Goal: Ask a question

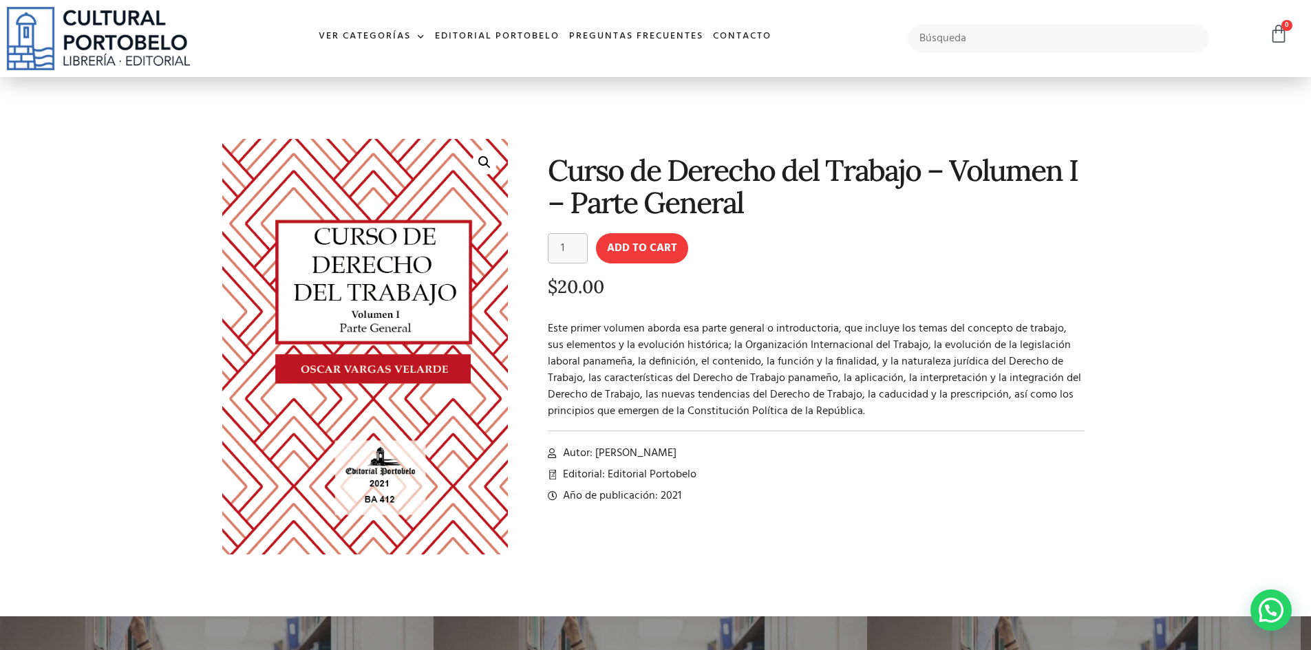
click at [649, 189] on h1 "Curso de Derecho del Trabajo – Volumen I – Parte General" at bounding box center [817, 186] width 538 height 65
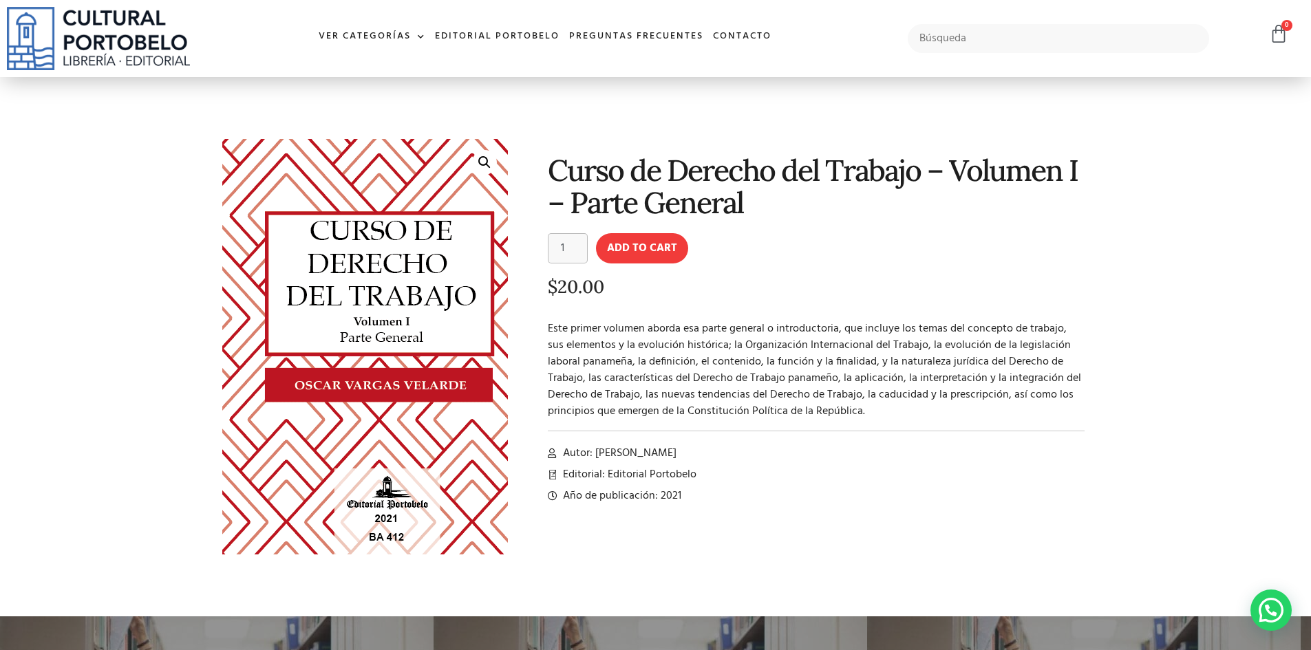
click at [336, 275] on img at bounding box center [369, 359] width 333 height 485
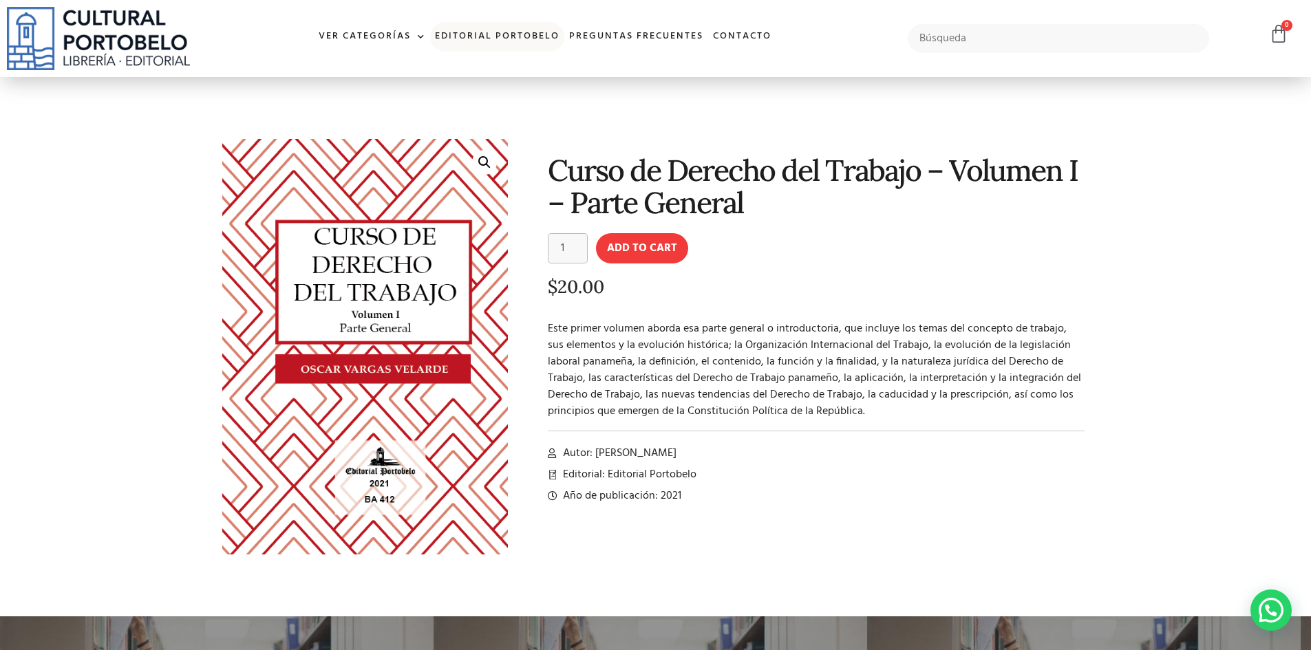
click at [466, 32] on link "Editorial Portobelo" at bounding box center [497, 37] width 134 height 30
click at [703, 204] on h1 "Curso de Derecho del Trabajo – Volumen I – Parte General" at bounding box center [817, 186] width 538 height 65
click at [625, 237] on button "Add to cart" at bounding box center [642, 248] width 92 height 30
click at [1006, 38] on input "text" at bounding box center [1059, 38] width 302 height 29
type input "derecho del trabajo"
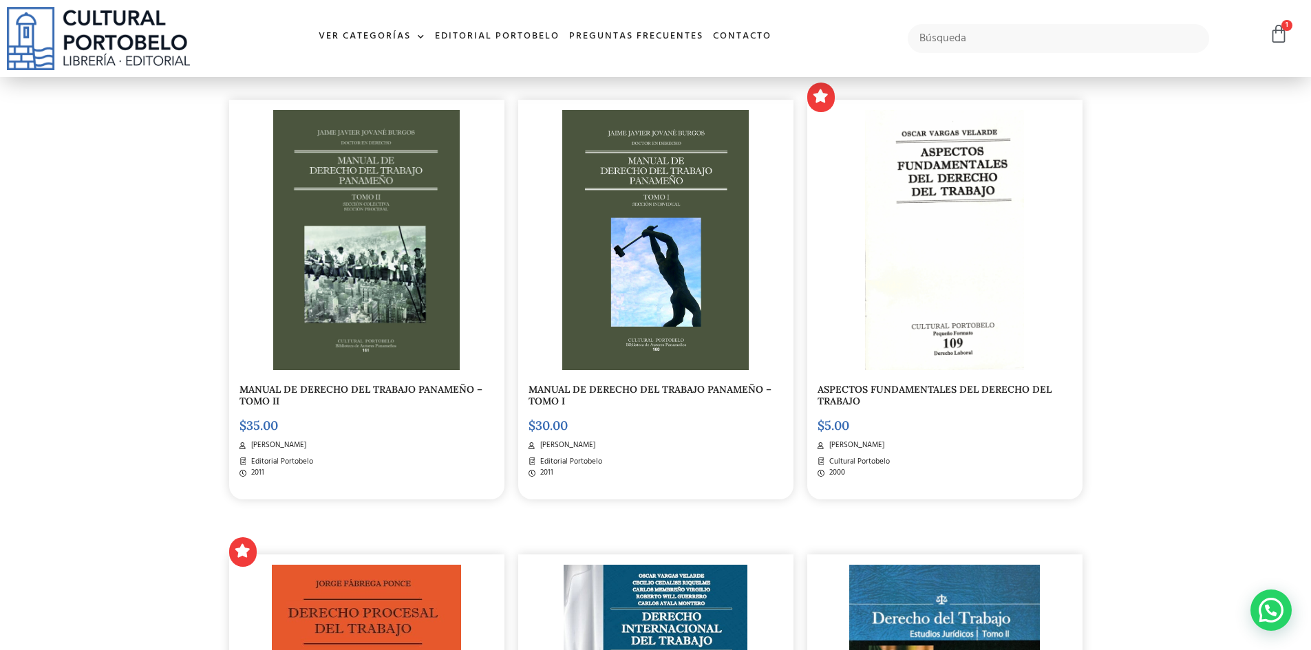
scroll to position [1239, 0]
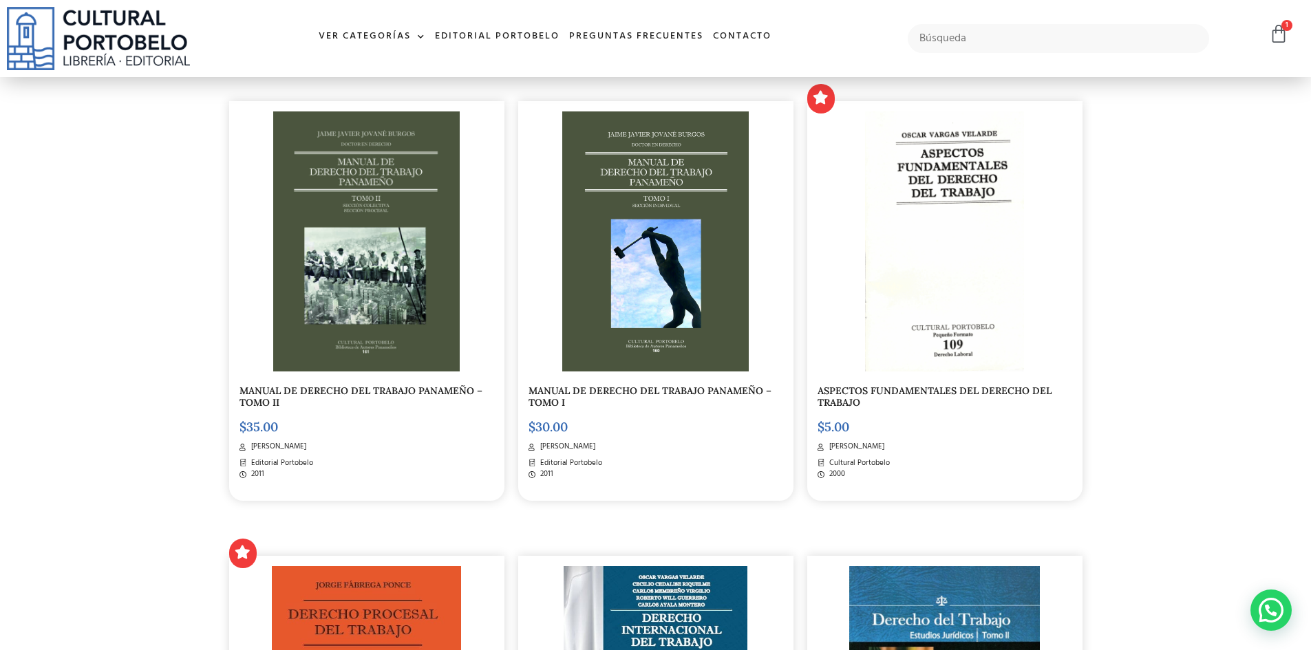
click at [935, 281] on img at bounding box center [945, 241] width 160 height 260
click at [618, 160] on img at bounding box center [655, 242] width 187 height 260
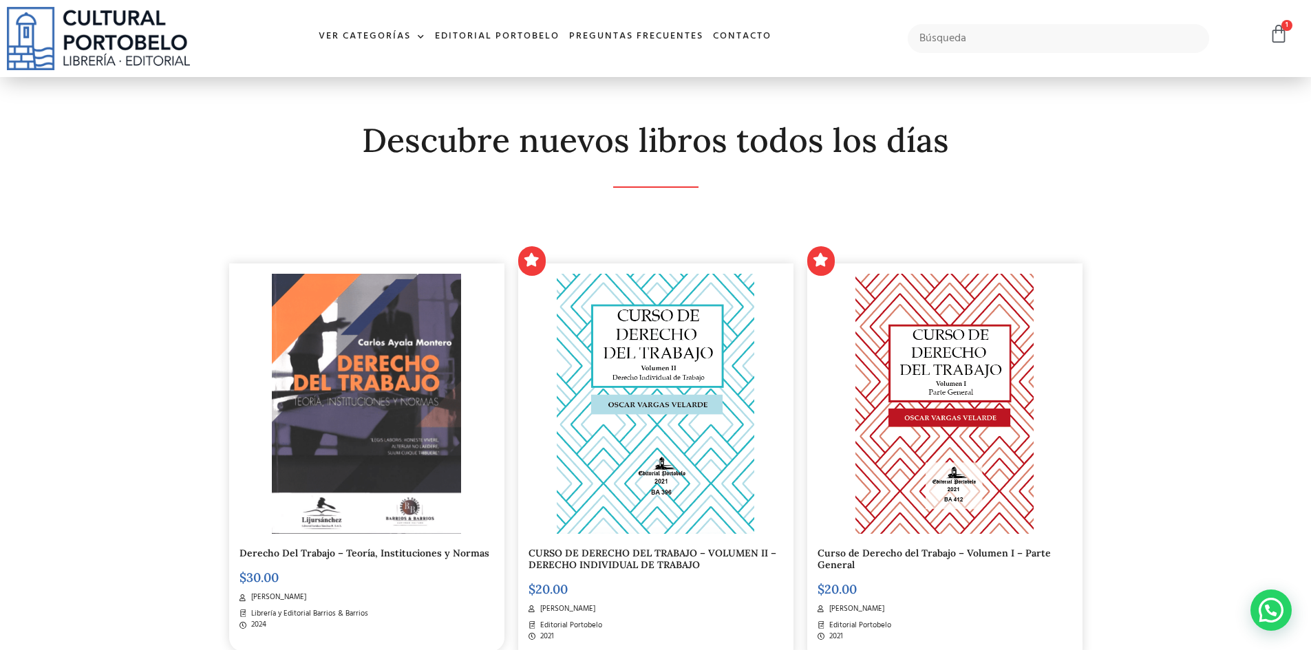
scroll to position [184, 0]
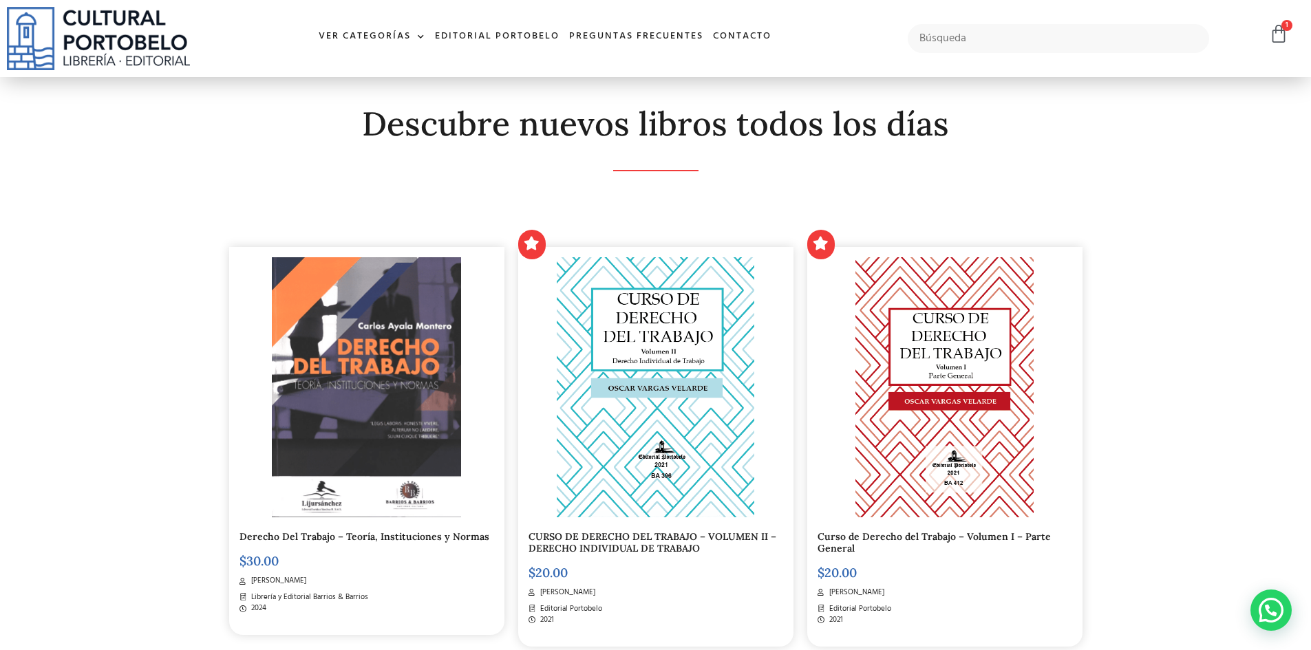
click at [953, 338] on img at bounding box center [944, 387] width 179 height 260
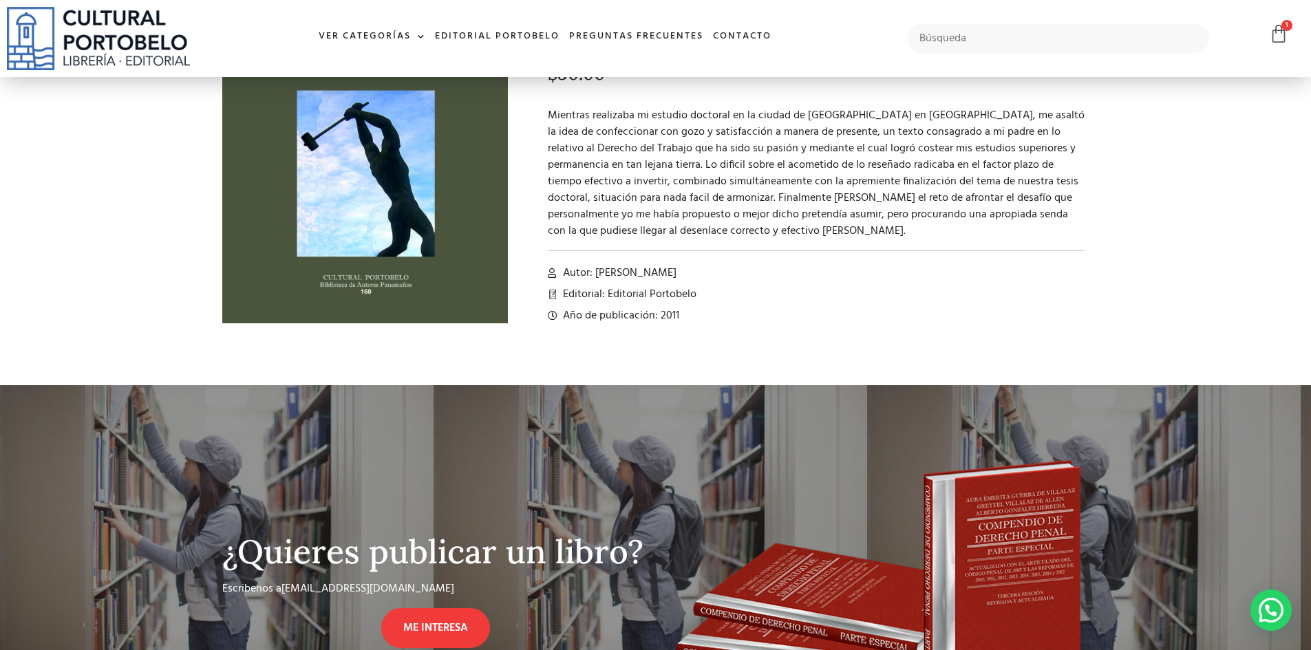
scroll to position [229, 0]
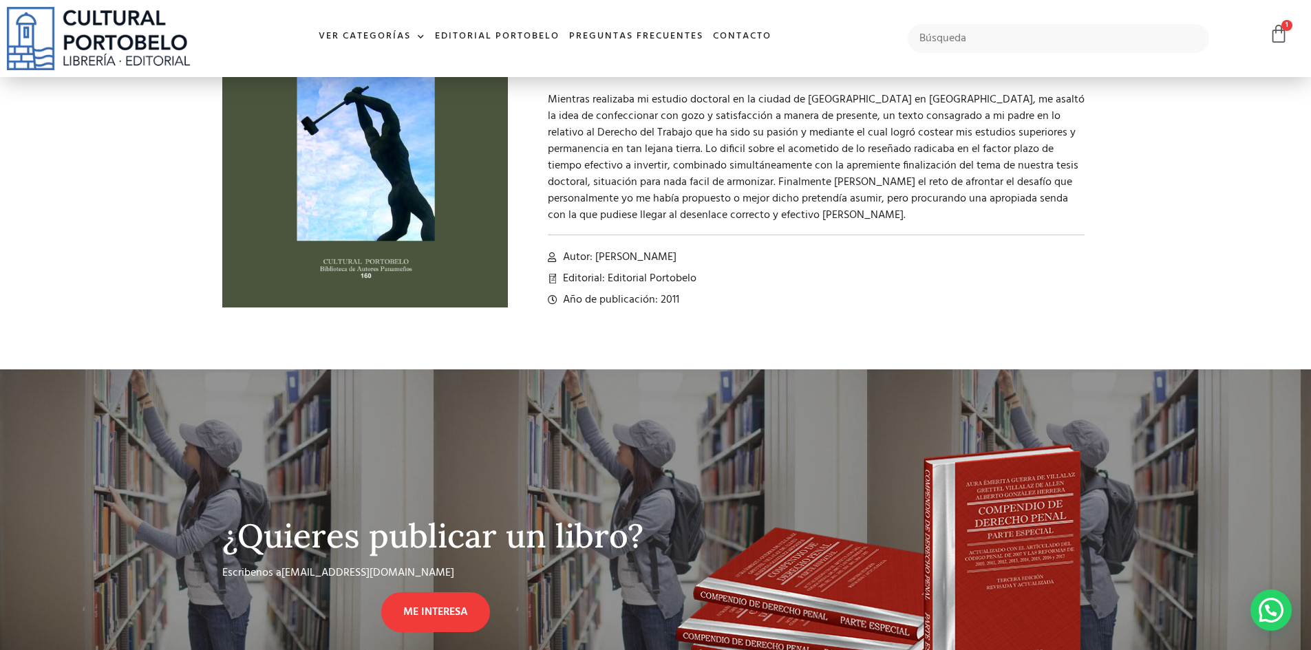
click at [677, 266] on span "Autor: Jaime Javier Jované Burgos" at bounding box center [618, 257] width 117 height 17
click at [677, 260] on span "Autor: Jaime Javier Jované Burgos" at bounding box center [618, 257] width 117 height 17
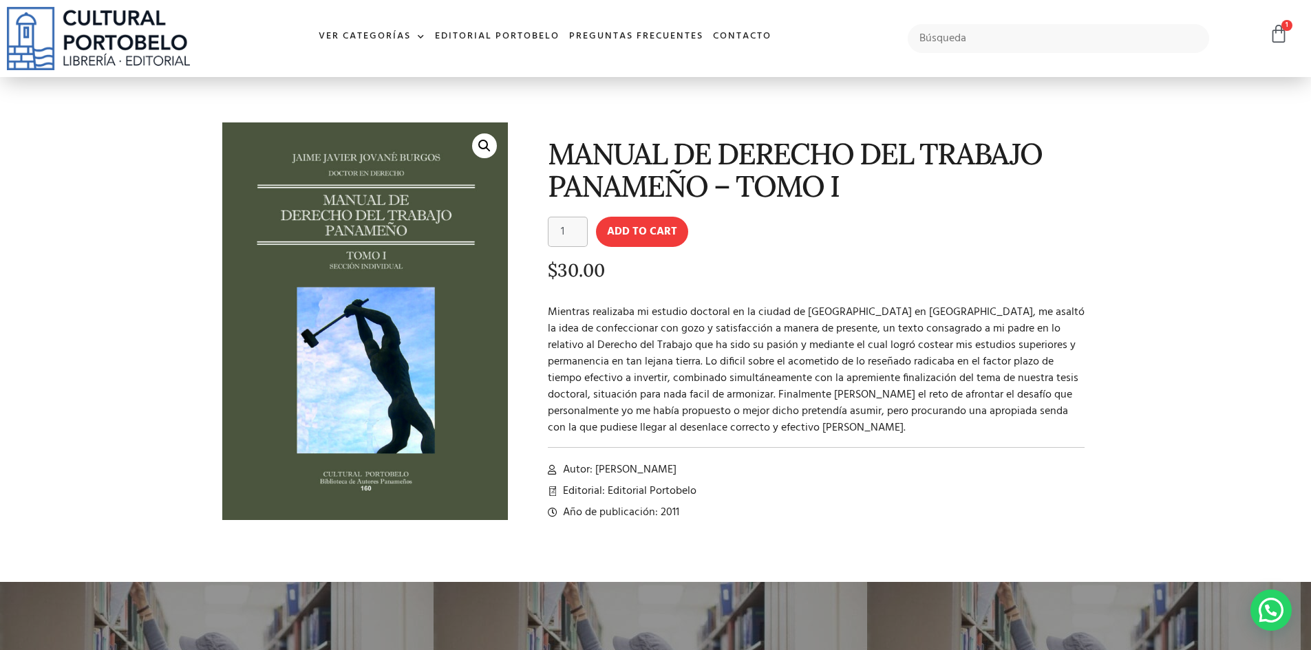
scroll to position [0, 0]
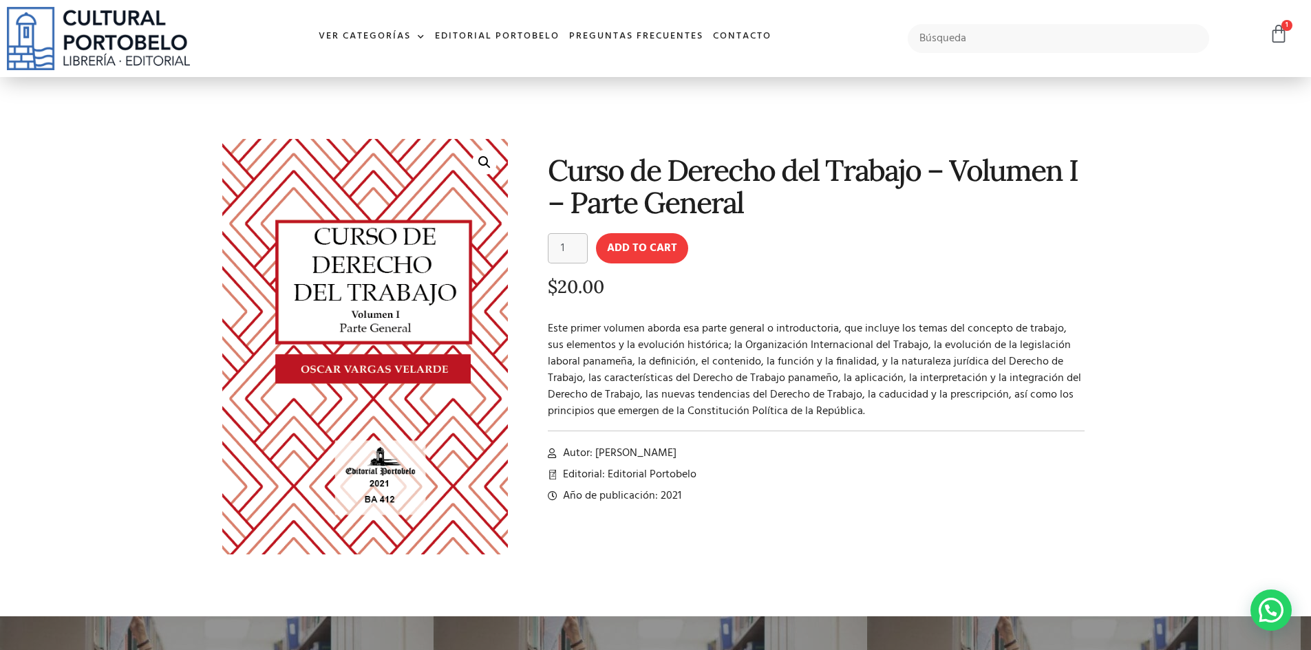
drag, startPoint x: 555, startPoint y: 173, endPoint x: 860, endPoint y: 211, distance: 307.2
click at [860, 211] on h1 "Curso de Derecho del Trabajo – Volumen I – Parte General" at bounding box center [817, 186] width 538 height 65
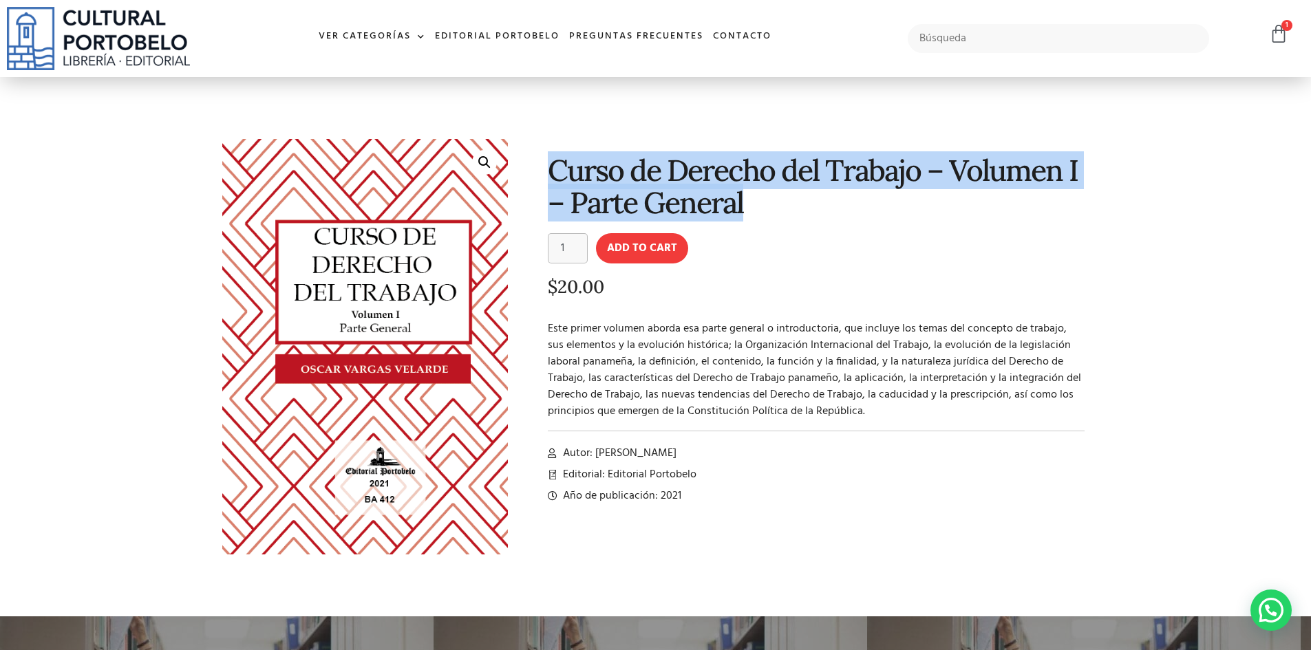
drag, startPoint x: 757, startPoint y: 195, endPoint x: 552, endPoint y: 165, distance: 207.2
click at [552, 165] on h1 "Curso de Derecho del Trabajo – Volumen I – Parte General" at bounding box center [817, 186] width 538 height 65
copy h1 "Curso de Derecho del Trabajo – Volumen I – Parte General"
click at [736, 36] on link "Contacto" at bounding box center [742, 37] width 68 height 30
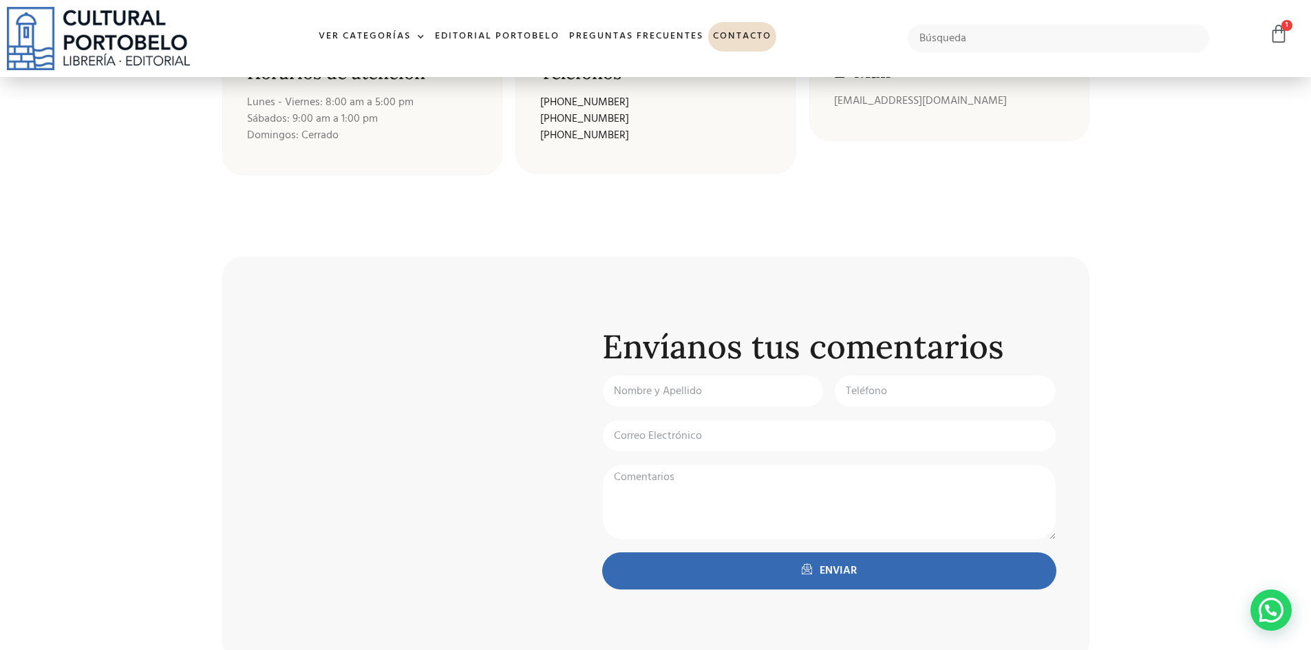
scroll to position [367, 0]
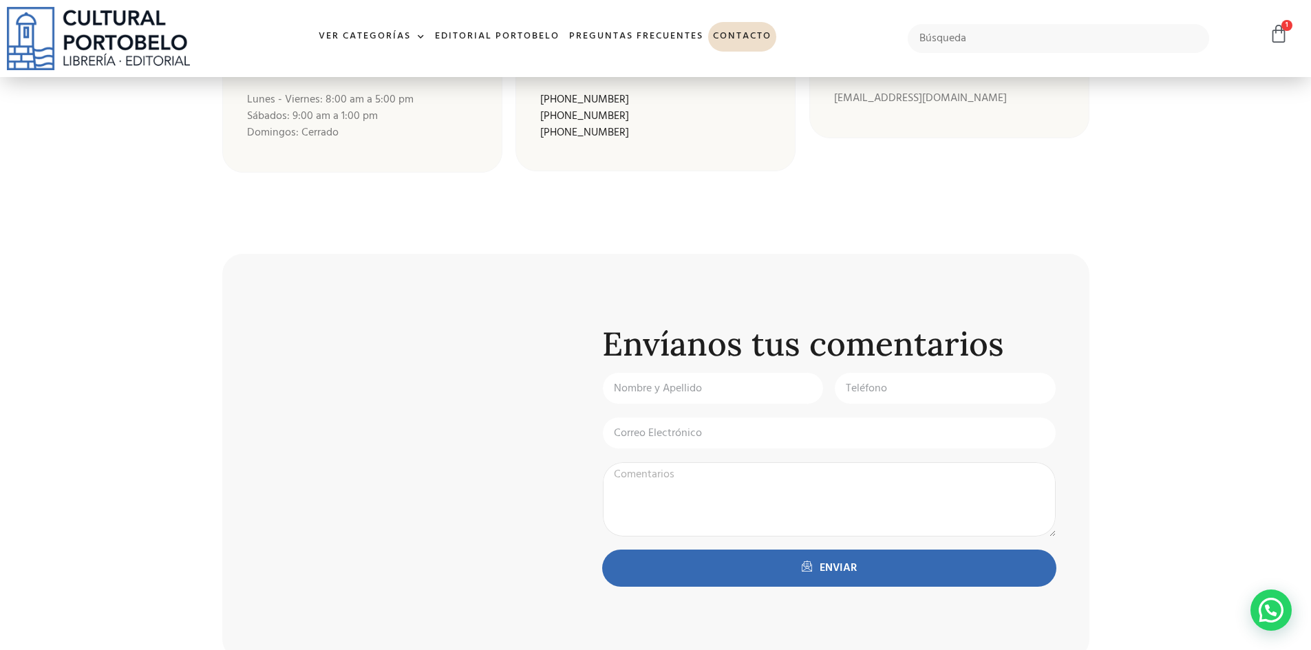
paste textarea "Curso de Derecho del Trabajo – Volumen I – Parte General"
click at [981, 474] on textarea "Curso de Derecho del Trabajo – Volumen I – Parte General [PERSON_NAME]" at bounding box center [829, 500] width 454 height 76
type textarea "Curso de Derecho del Trabajo – Volumen I – Parte General [PERSON_NAME]...por fa…"
click at [652, 382] on input "Nombre y Apellido:" at bounding box center [713, 388] width 222 height 32
type input "[PERSON_NAME]"
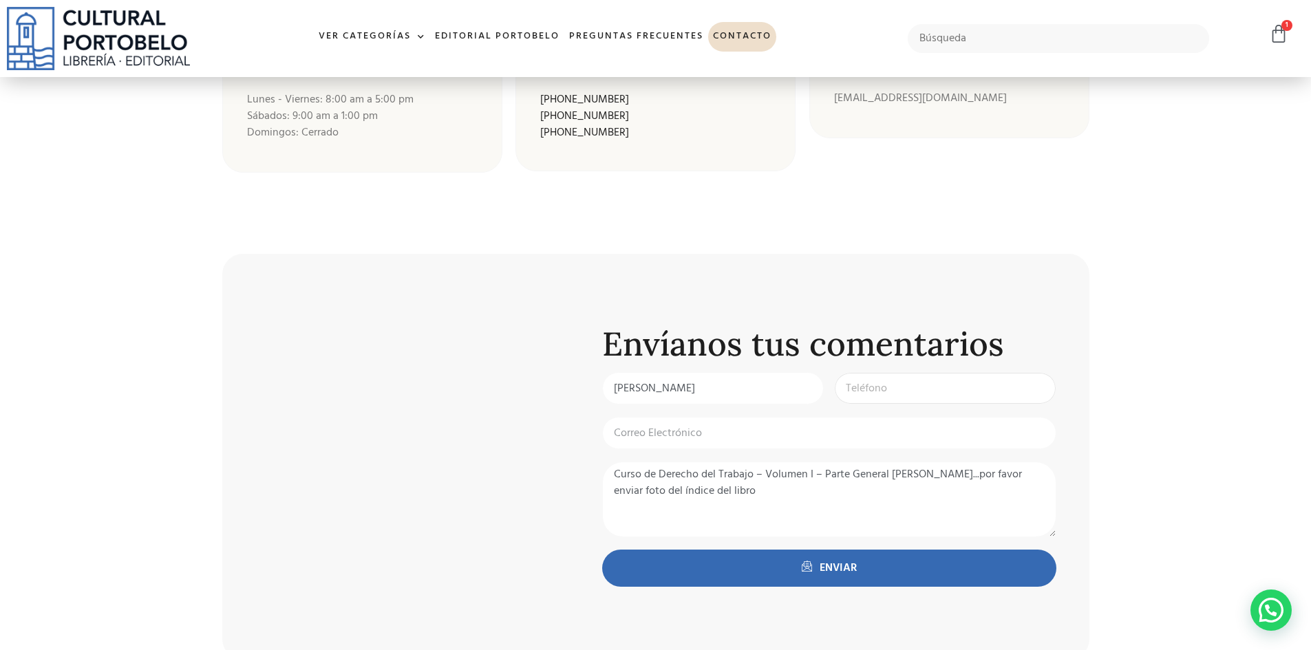
click at [858, 383] on input "Teléfono:" at bounding box center [945, 388] width 222 height 32
click at [674, 441] on input "Email" at bounding box center [829, 433] width 454 height 32
type input "[EMAIL_ADDRESS][DOMAIN_NAME]"
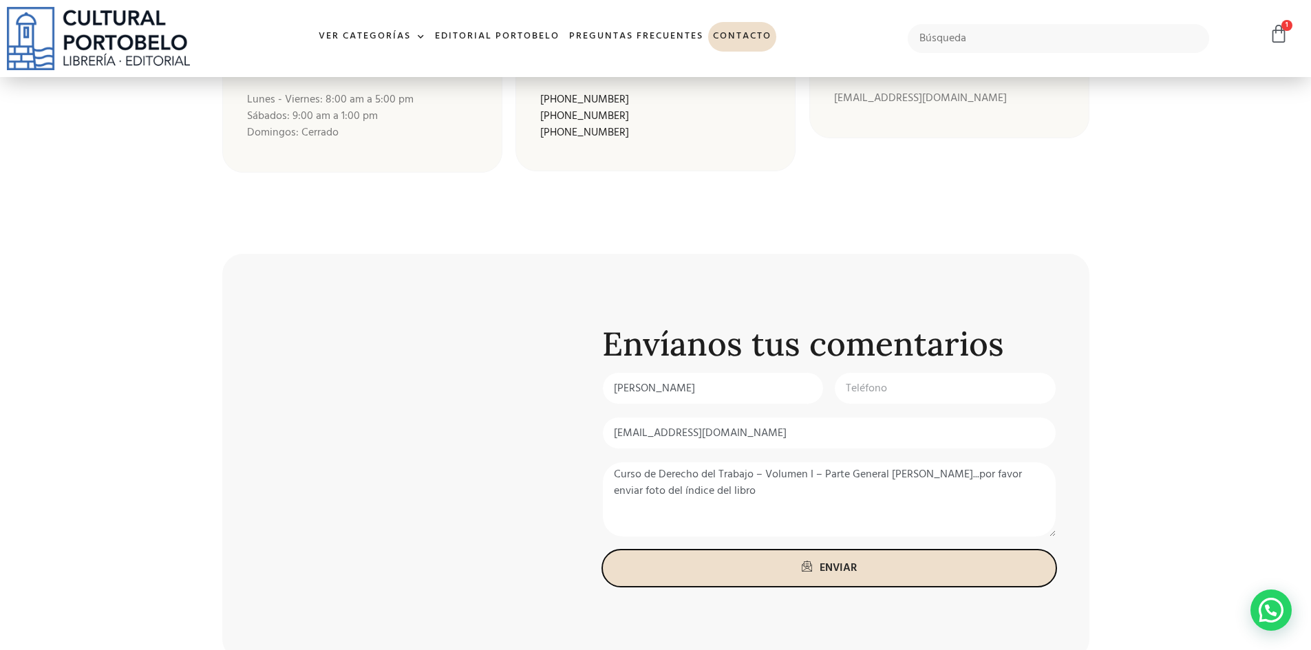
click at [832, 571] on span "ENVIAR" at bounding box center [838, 568] width 37 height 17
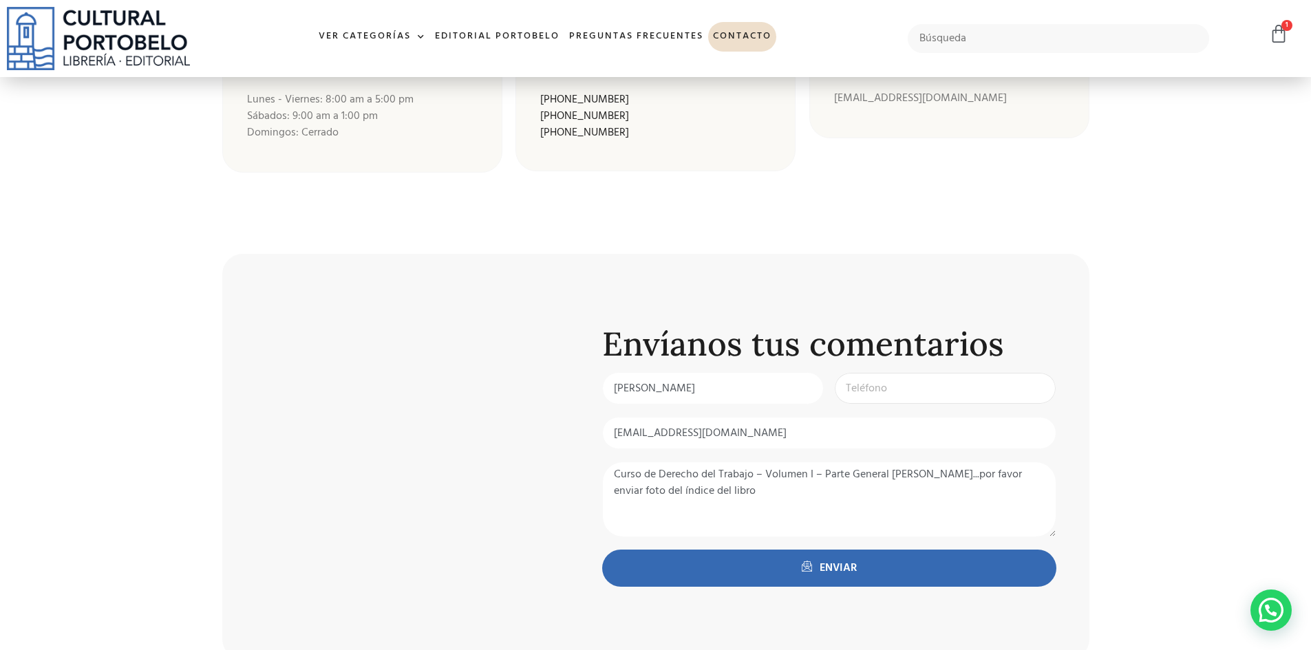
click at [864, 385] on input "Teléfono:" at bounding box center [945, 388] width 222 height 32
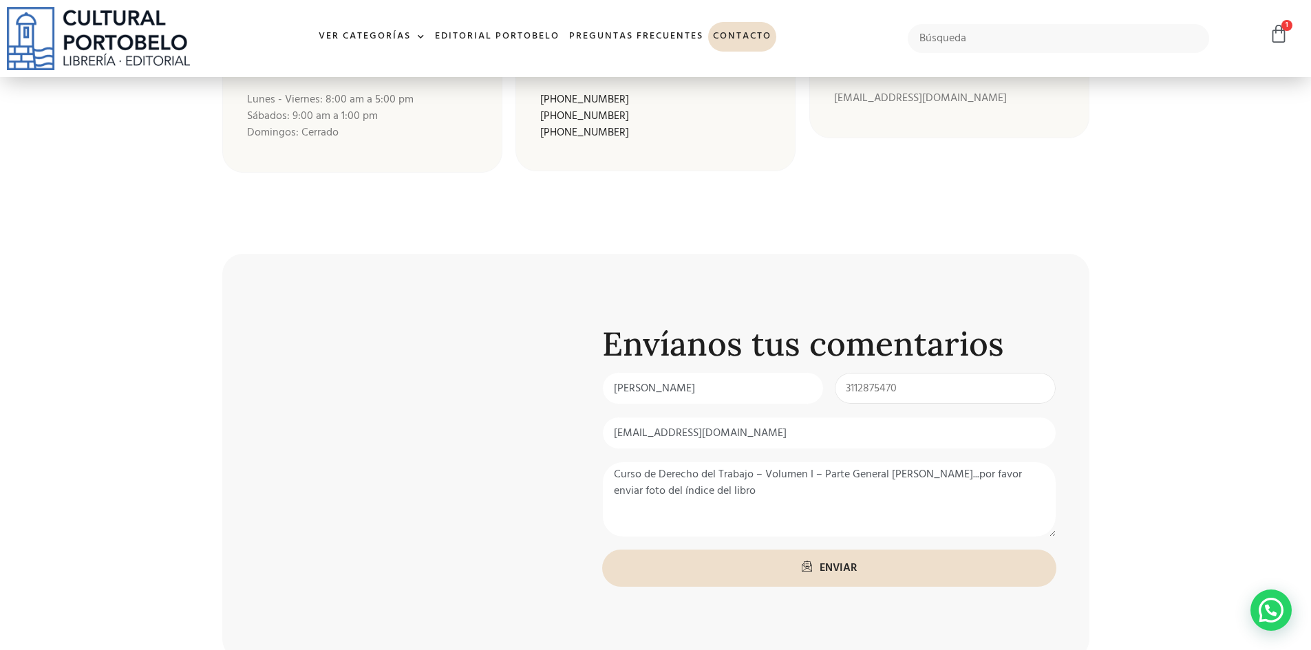
type input "3112875470"
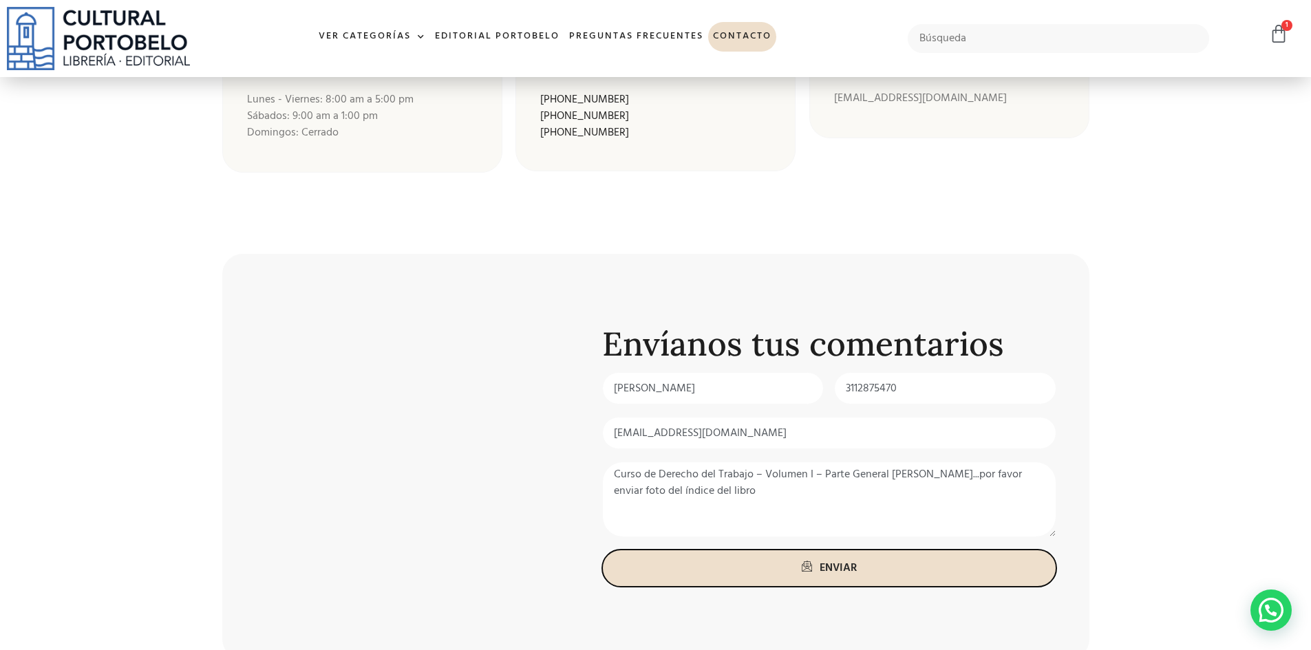
click at [838, 570] on span "ENVIAR" at bounding box center [838, 568] width 37 height 17
